Goal: Register for event/course

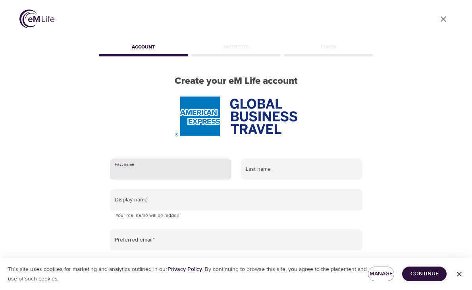
click at [177, 176] on input "text" at bounding box center [171, 169] width 122 height 21
click at [374, 100] on div at bounding box center [236, 117] width 278 height 40
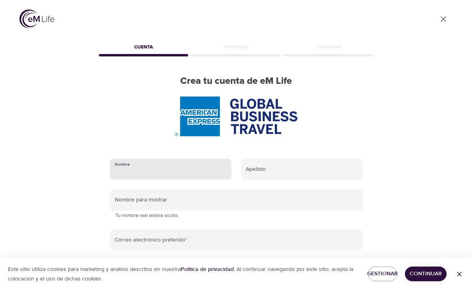
click at [147, 176] on input "text" at bounding box center [171, 169] width 122 height 21
type input "Norma"
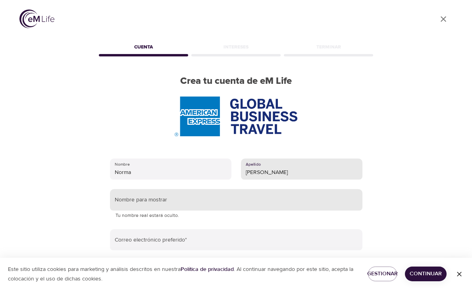
type input "gonzalez"
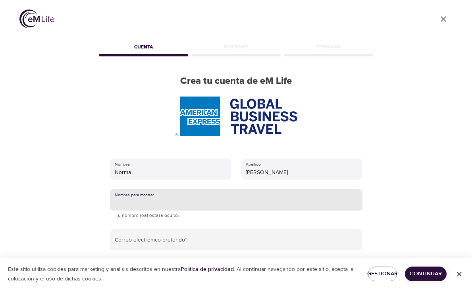
click at [155, 204] on input "text" at bounding box center [236, 199] width 253 height 21
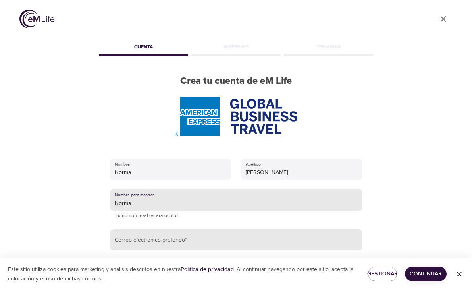
type input "Norma"
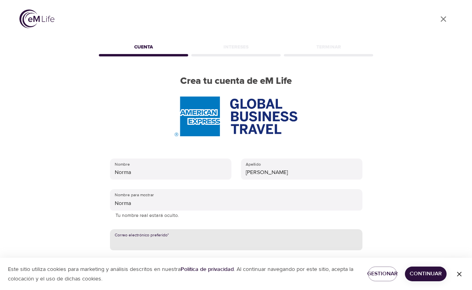
click at [196, 245] on input "email" at bounding box center [236, 239] width 253 height 21
type input "Norma.Gonzalez@amexgbt.com"
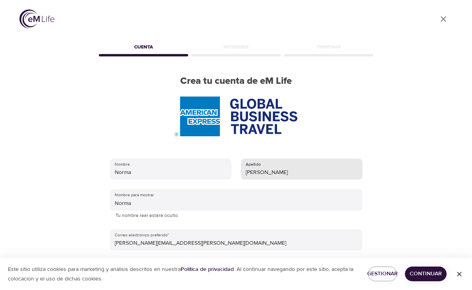
click at [323, 174] on input "gonzalez" at bounding box center [302, 169] width 122 height 21
drag, startPoint x: 248, startPoint y: 173, endPoint x: 253, endPoint y: 170, distance: 6.0
drag, startPoint x: 272, startPoint y: 172, endPoint x: 277, endPoint y: 171, distance: 5.6
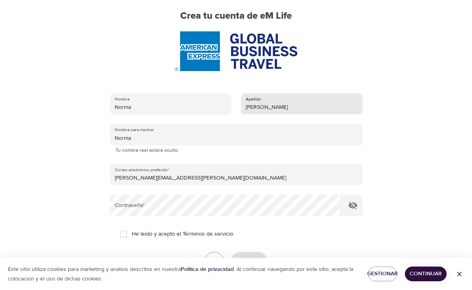
scroll to position [81, 0]
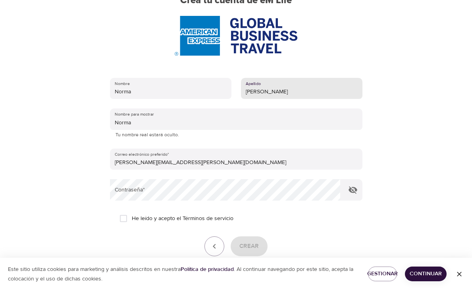
type input "Gonzalez Zarazua"
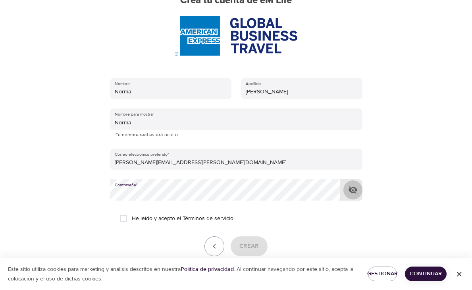
click at [353, 191] on icon "button" at bounding box center [353, 190] width 9 height 8
click at [353, 191] on icon "button" at bounding box center [353, 190] width 9 height 6
click at [122, 219] on input "He leído y acepto el Términos de servicio" at bounding box center [123, 218] width 17 height 17
checkbox input "true"
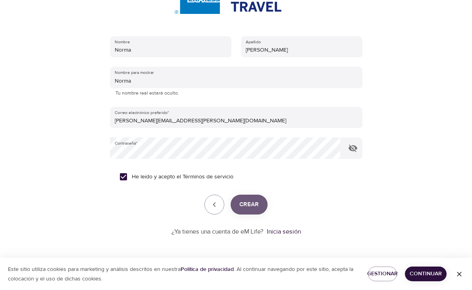
click at [248, 204] on span "Crear" at bounding box center [249, 204] width 19 height 10
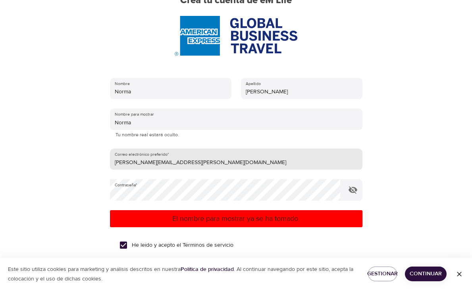
scroll to position [77, 0]
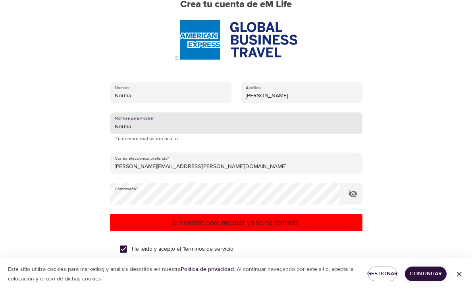
click at [148, 128] on input "Norma" at bounding box center [236, 122] width 253 height 21
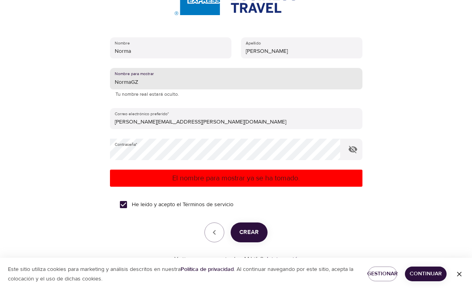
scroll to position [123, 0]
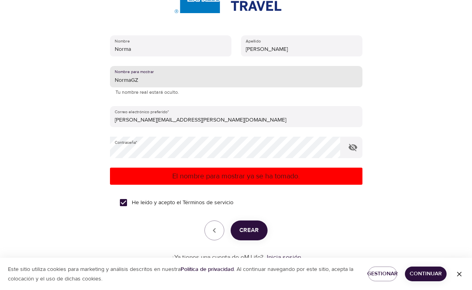
type input "NormaGZ"
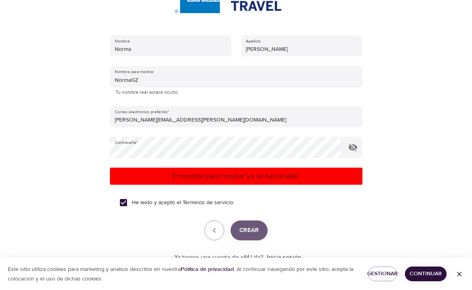
click at [247, 232] on span "Crear" at bounding box center [249, 230] width 19 height 10
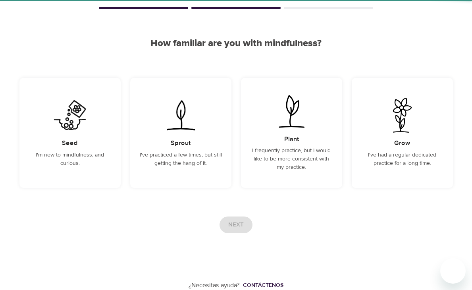
scroll to position [47, 0]
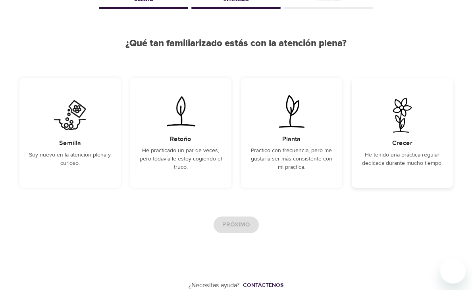
click at [384, 166] on p "He tenido una práctica regular dedicada durante mucho tiempo." at bounding box center [403, 159] width 82 height 17
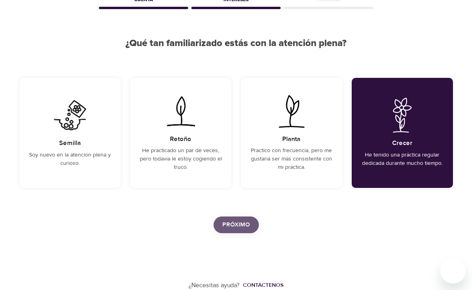
click at [226, 226] on span "Próximo" at bounding box center [236, 225] width 28 height 10
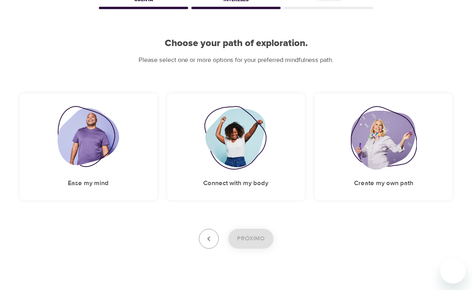
scroll to position [0, 0]
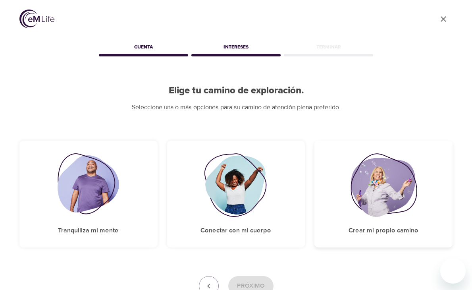
click at [376, 230] on h5 "Crear mi propio camino" at bounding box center [384, 230] width 70 height 8
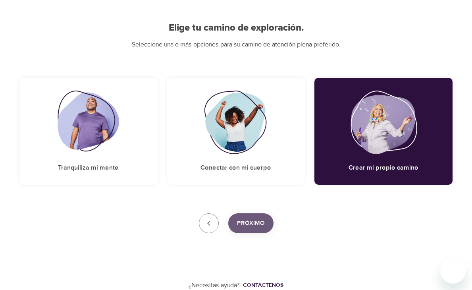
click at [253, 224] on span "Próximo" at bounding box center [251, 223] width 28 height 10
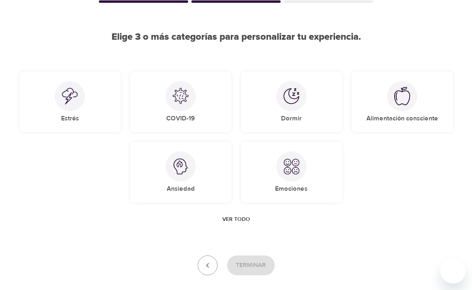
scroll to position [59, 0]
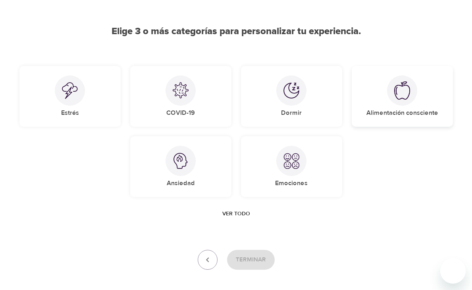
click at [419, 117] on div "Alimentación consciente" at bounding box center [402, 96] width 101 height 61
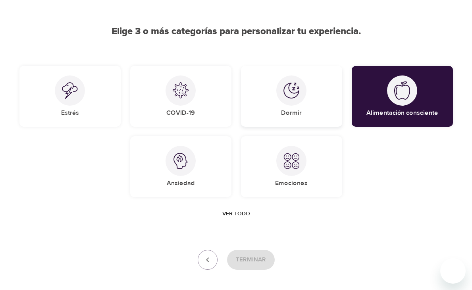
click at [311, 117] on div "Dormir" at bounding box center [291, 96] width 101 height 61
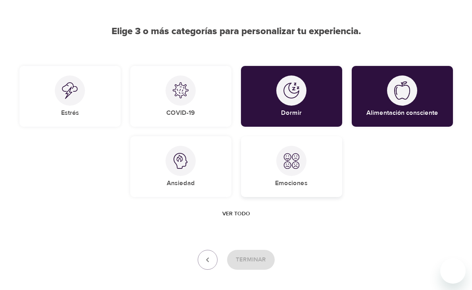
click at [306, 186] on h5 "Emociones" at bounding box center [291, 183] width 33 height 8
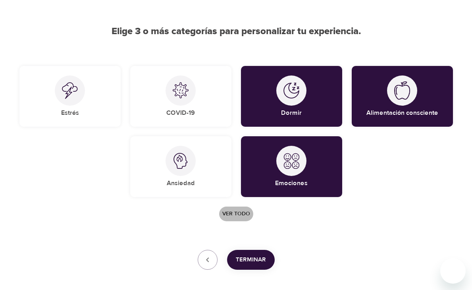
click at [238, 211] on span "Ver todo" at bounding box center [236, 214] width 28 height 10
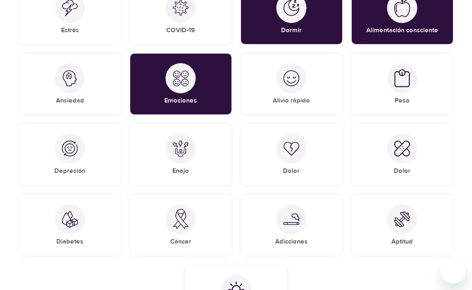
scroll to position [140, 0]
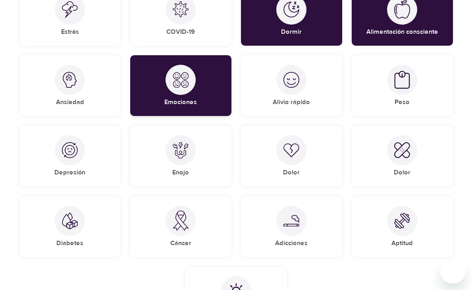
click at [190, 111] on div "Emociones" at bounding box center [180, 85] width 101 height 61
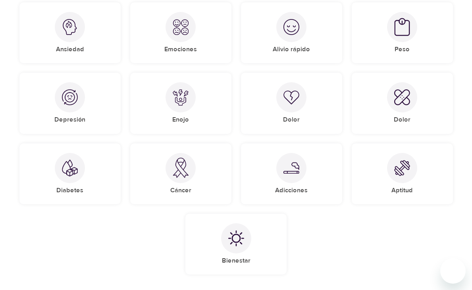
scroll to position [242, 0]
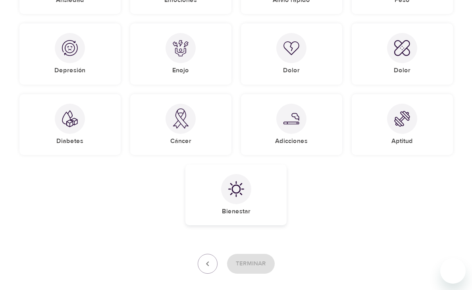
click at [227, 220] on div "Bienestar" at bounding box center [236, 194] width 101 height 61
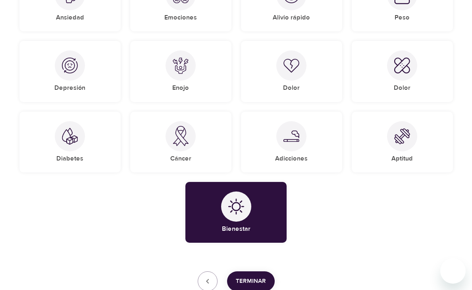
scroll to position [283, 0]
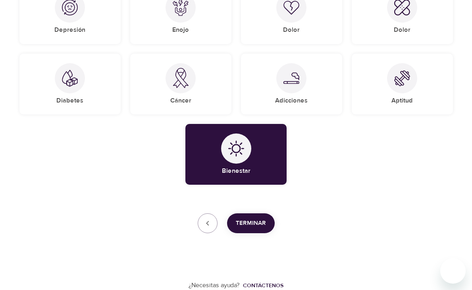
click at [247, 227] on span "Terminar" at bounding box center [251, 223] width 30 height 10
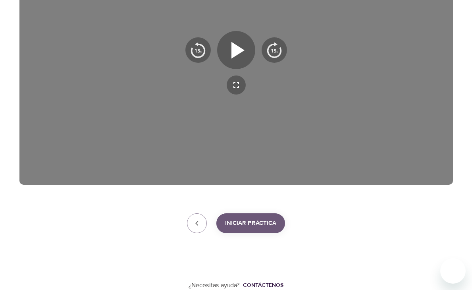
click at [259, 226] on span "Iniciar práctica" at bounding box center [250, 223] width 51 height 10
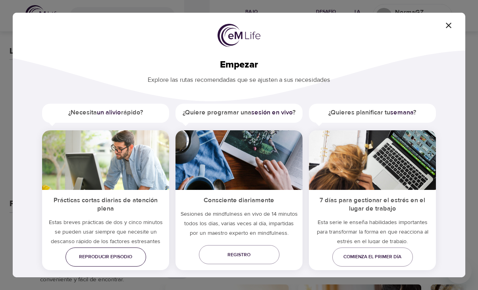
click at [123, 259] on span "Reproducir episodio" at bounding box center [106, 257] width 68 height 8
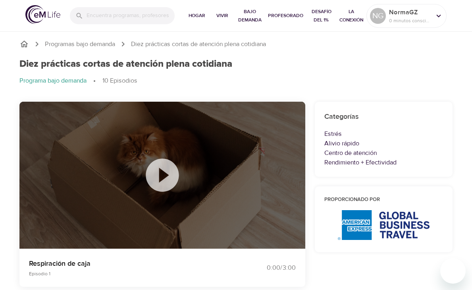
click at [162, 176] on icon at bounding box center [163, 175] width 40 height 40
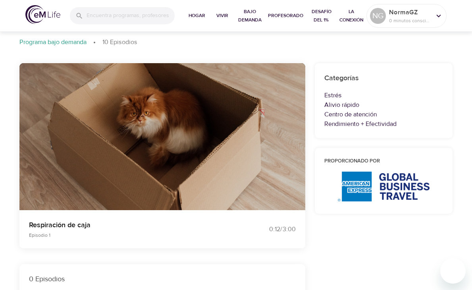
scroll to position [52, 0]
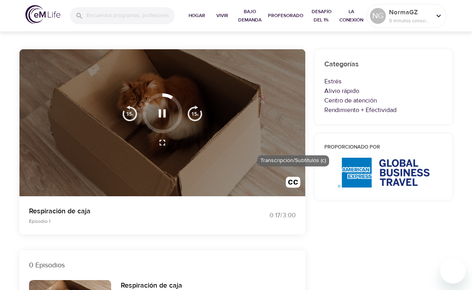
click at [290, 183] on img "button" at bounding box center [293, 184] width 15 height 15
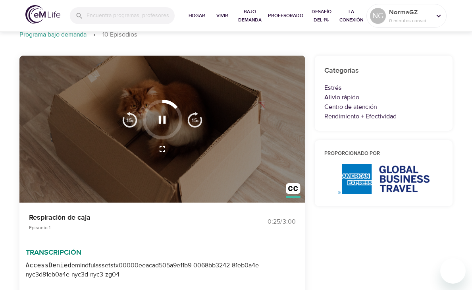
scroll to position [0, 0]
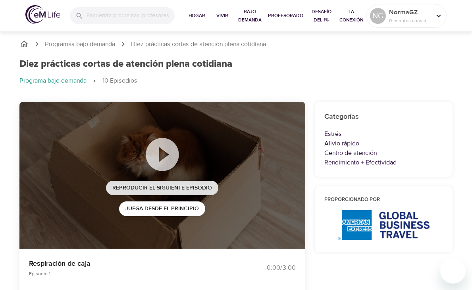
click at [162, 186] on span "Reproducir el siguiente episodio" at bounding box center [162, 188] width 100 height 10
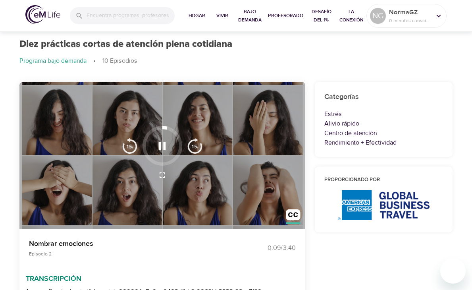
scroll to position [9, 0]
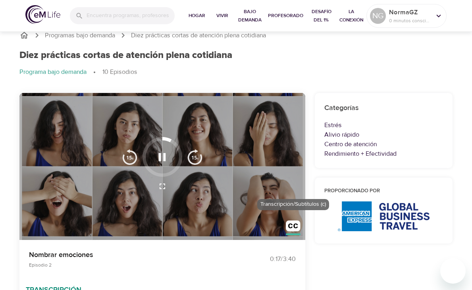
click at [294, 221] on img "button" at bounding box center [293, 227] width 15 height 15
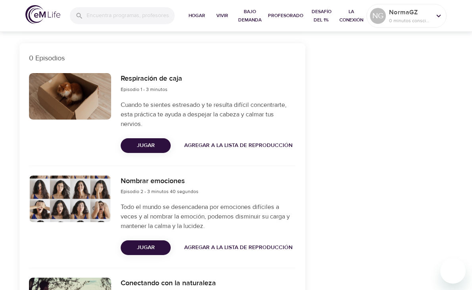
scroll to position [263, 0]
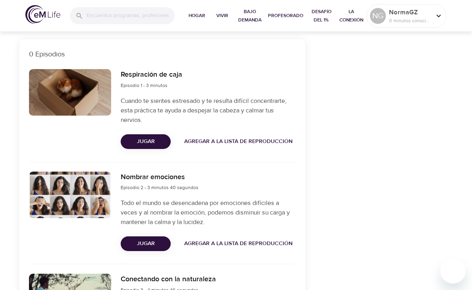
click at [152, 141] on span "Jugar" at bounding box center [145, 142] width 37 height 10
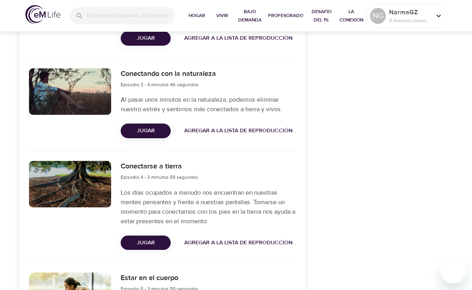
scroll to position [495, 0]
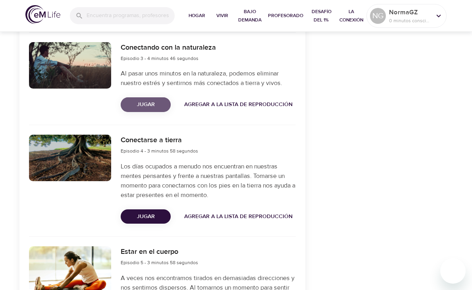
click at [146, 106] on span "Jugar" at bounding box center [145, 105] width 37 height 10
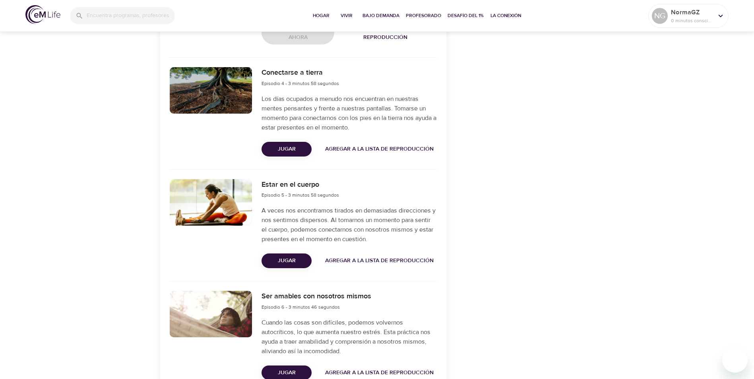
scroll to position [529, 0]
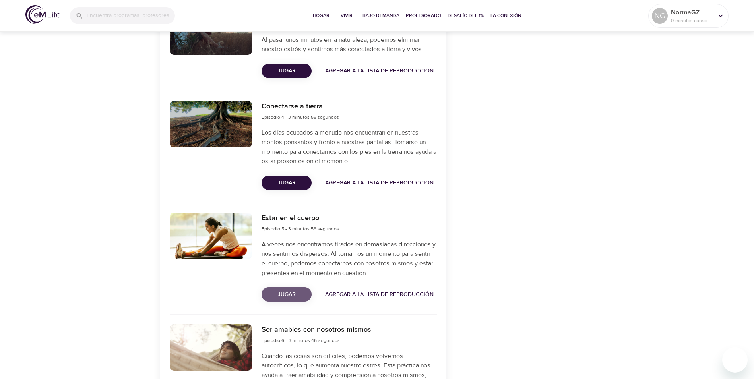
click at [302, 290] on span "Jugar" at bounding box center [286, 295] width 37 height 10
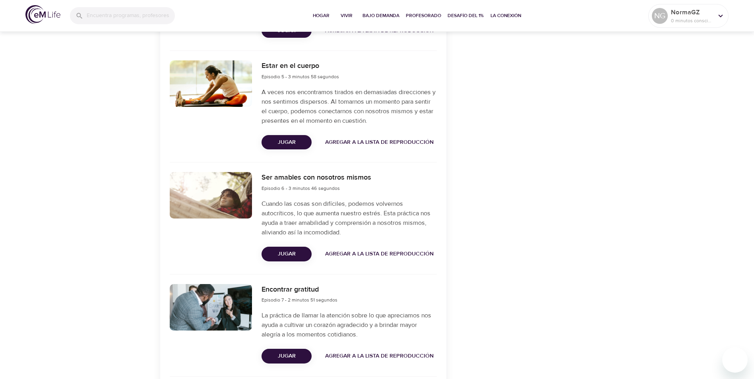
scroll to position [690, 0]
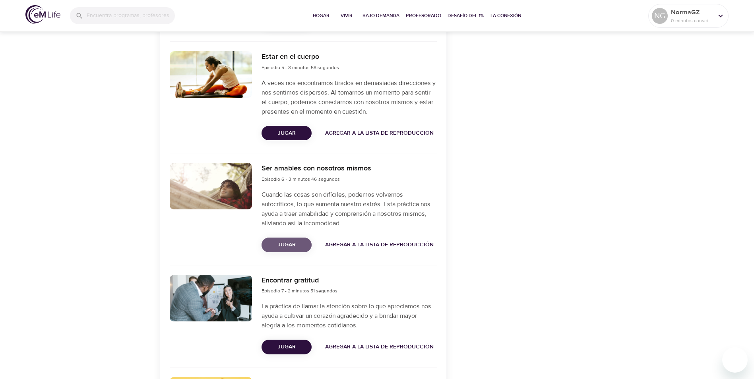
click at [286, 243] on span "Jugar" at bounding box center [286, 245] width 37 height 10
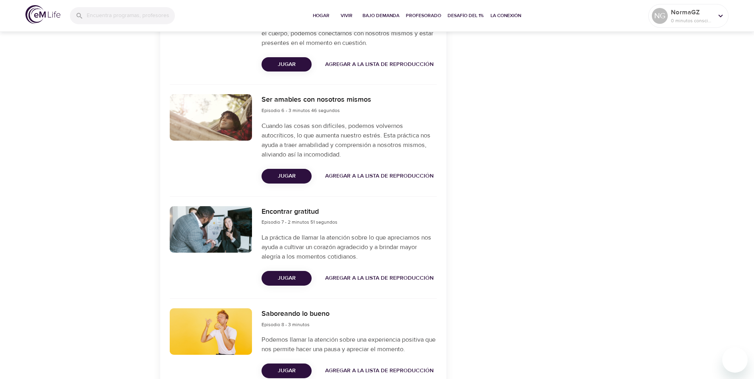
scroll to position [753, 0]
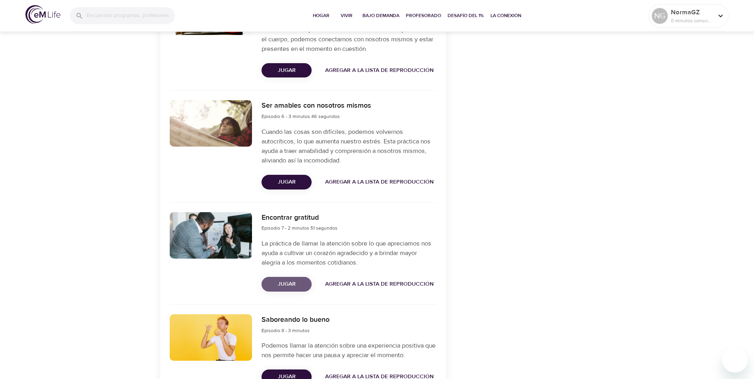
click at [284, 284] on span "Jugar" at bounding box center [286, 284] width 37 height 10
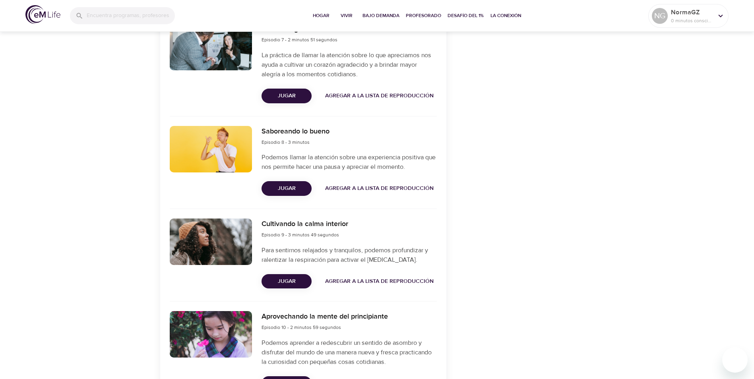
scroll to position [909, 0]
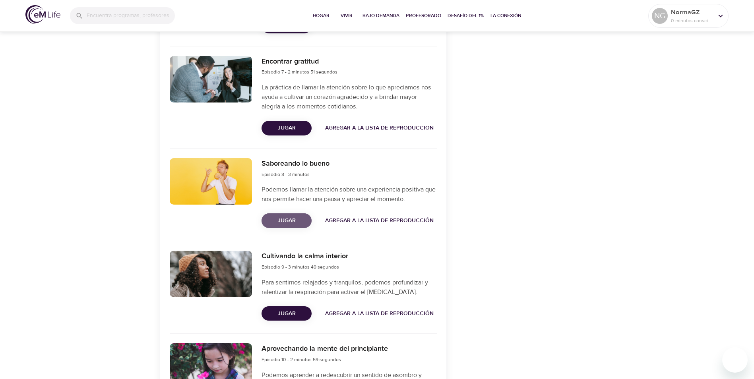
click at [283, 220] on span "Jugar" at bounding box center [286, 221] width 37 height 10
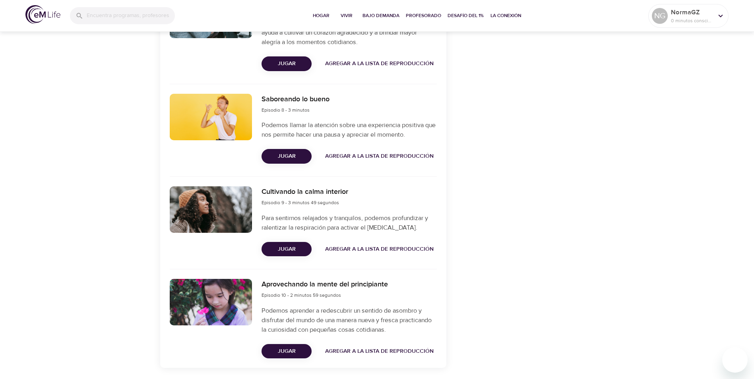
scroll to position [1011, 0]
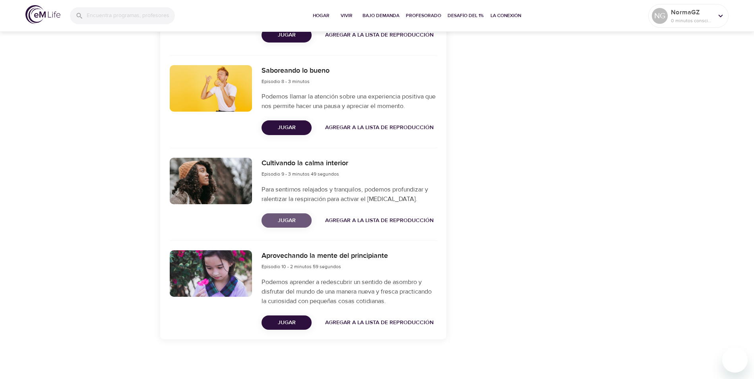
click at [292, 224] on span "Jugar" at bounding box center [286, 221] width 37 height 10
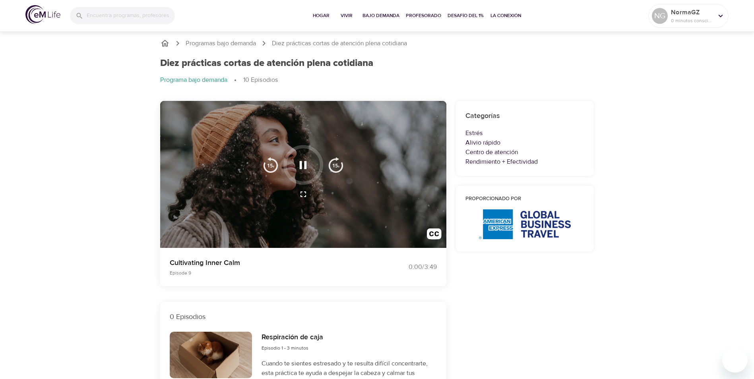
scroll to position [0, 0]
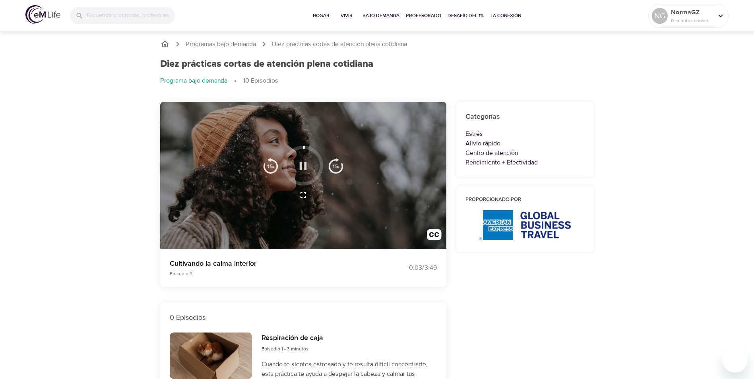
click at [299, 165] on icon "button" at bounding box center [303, 166] width 14 height 14
